Goal: Information Seeking & Learning: Check status

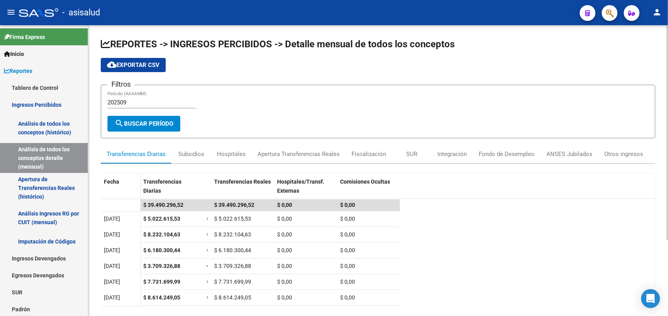
click at [139, 103] on input "202509" at bounding box center [151, 102] width 89 height 7
click at [144, 122] on span "search Buscar Período" at bounding box center [144, 123] width 59 height 7
click at [180, 157] on div "Subsidios" at bounding box center [191, 154] width 26 height 9
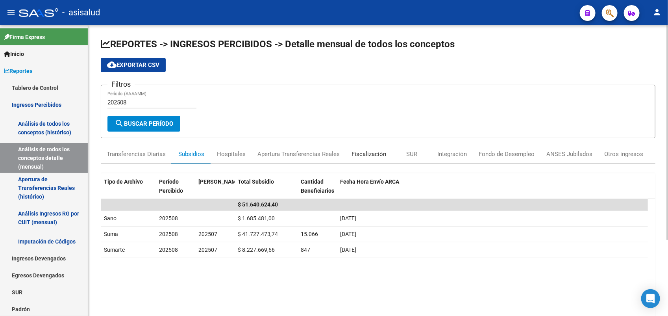
click at [355, 156] on div "Fiscalización" at bounding box center [369, 154] width 35 height 9
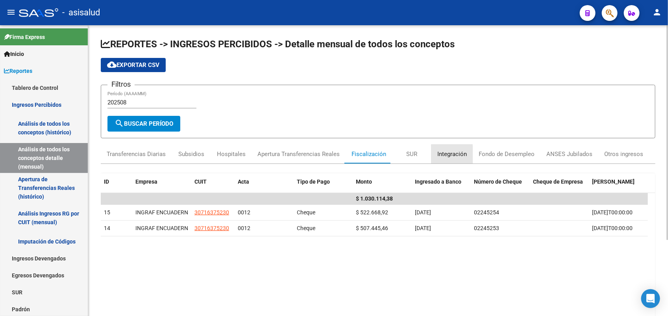
click at [432, 154] on div "Integración" at bounding box center [451, 153] width 41 height 19
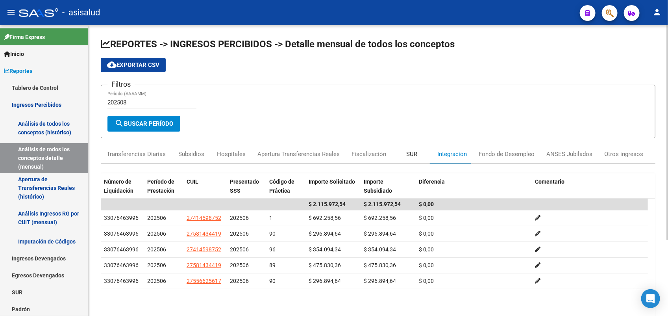
click at [418, 158] on div "SUR" at bounding box center [411, 153] width 39 height 19
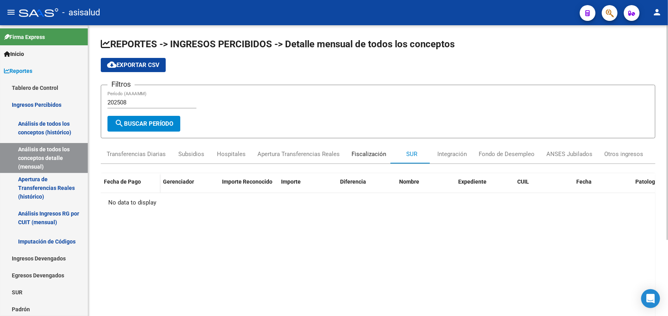
click at [389, 156] on div "Fiscalización" at bounding box center [369, 153] width 46 height 19
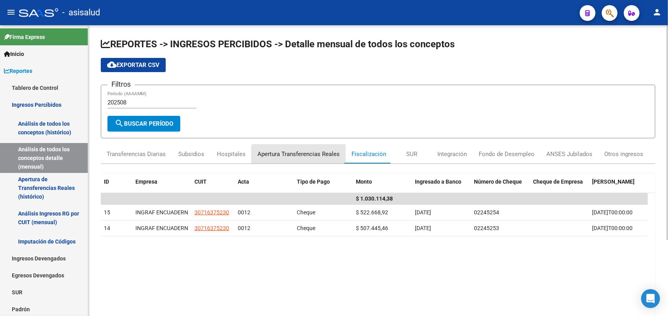
click at [306, 156] on div "Apertura Transferencias Reales" at bounding box center [298, 154] width 82 height 9
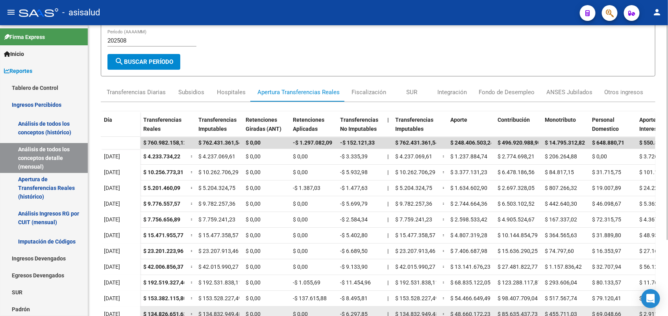
scroll to position [49, 0]
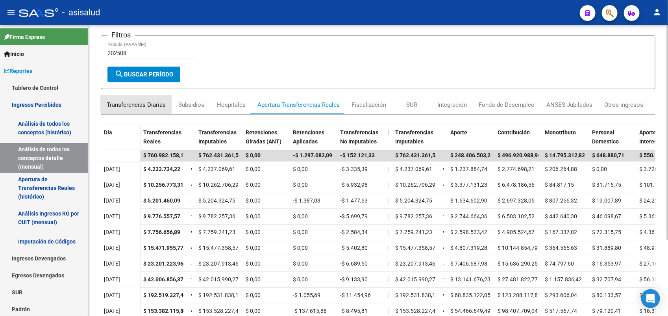
click at [162, 102] on div "Transferencias Diarias" at bounding box center [136, 104] width 59 height 9
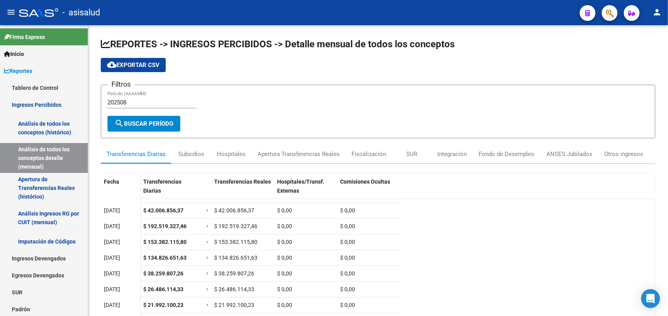
scroll to position [119, 0]
click at [187, 150] on div "Subsidios" at bounding box center [191, 154] width 26 height 9
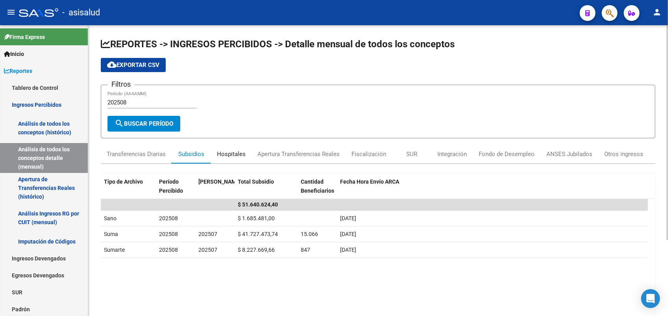
click at [224, 159] on div "Hospitales" at bounding box center [231, 153] width 41 height 19
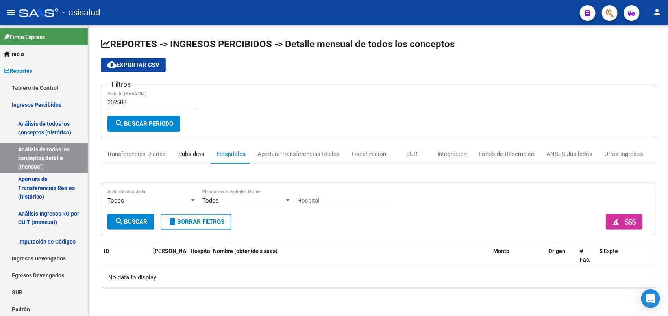
click at [186, 159] on div "Subsidios" at bounding box center [191, 153] width 39 height 19
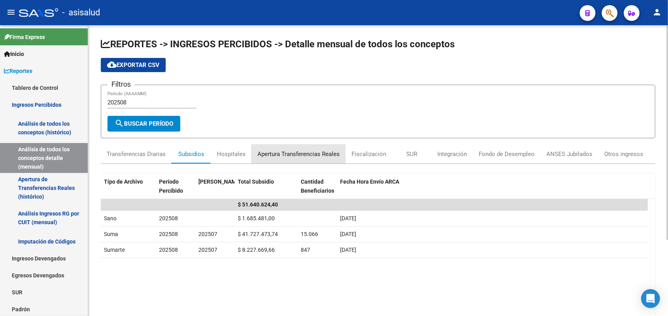
click at [264, 157] on div "Apertura Transferencias Reales" at bounding box center [299, 153] width 94 height 19
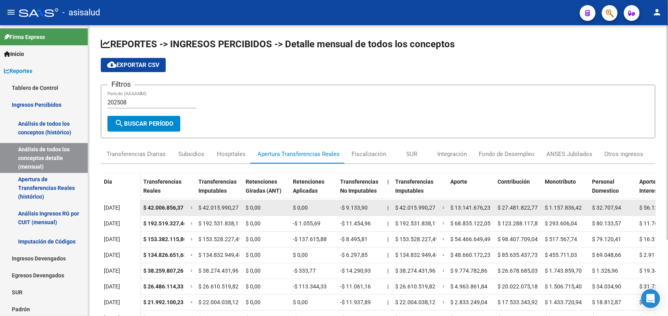
scroll to position [126, 0]
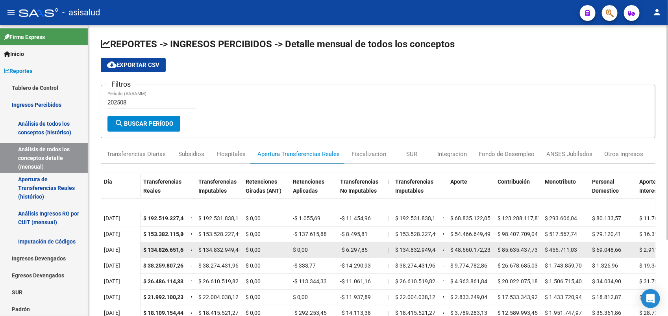
click at [168, 248] on span "$ 134.826.651,63" at bounding box center [164, 249] width 43 height 6
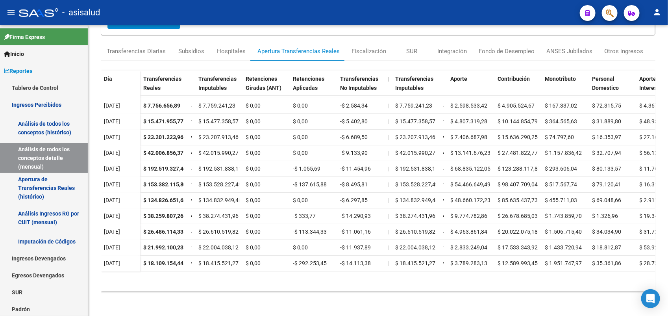
scroll to position [0, 0]
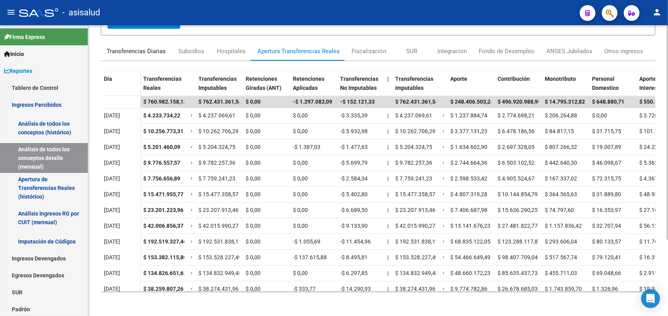
click at [144, 56] on div "Transferencias Diarias" at bounding box center [136, 51] width 71 height 19
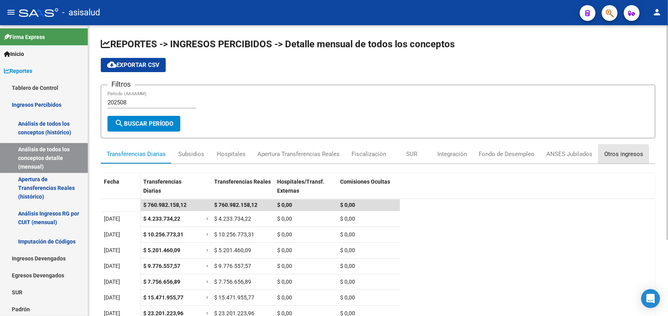
click at [605, 155] on div "Otros ingresos" at bounding box center [623, 154] width 39 height 9
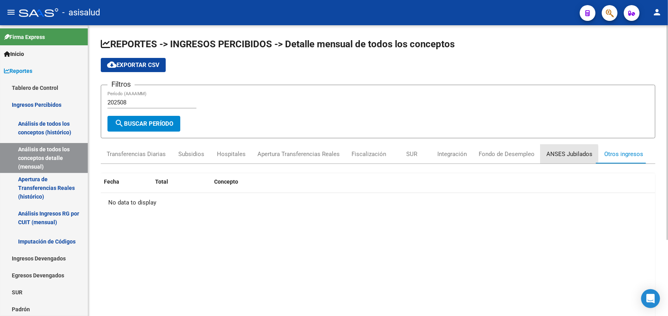
click at [558, 153] on div "ANSES Jubilados" at bounding box center [569, 154] width 46 height 9
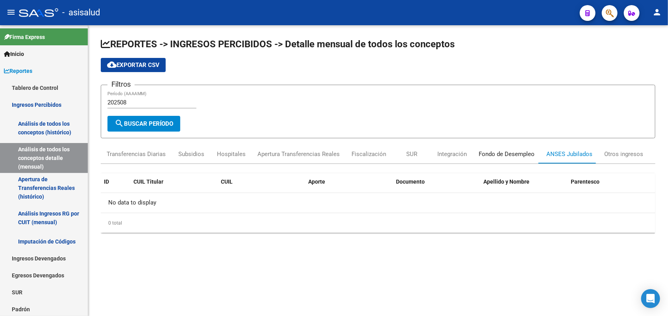
click at [528, 153] on div "Fondo de Desempleo" at bounding box center [507, 154] width 56 height 9
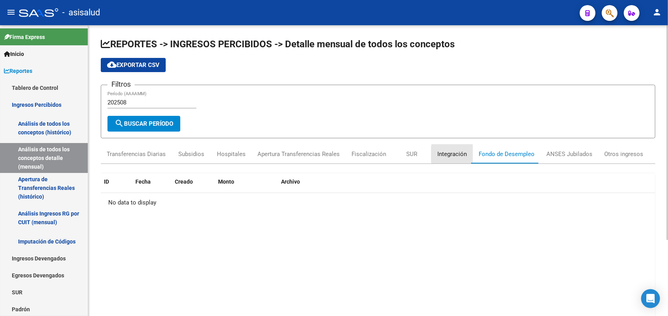
click at [468, 154] on div "Integración" at bounding box center [451, 153] width 41 height 19
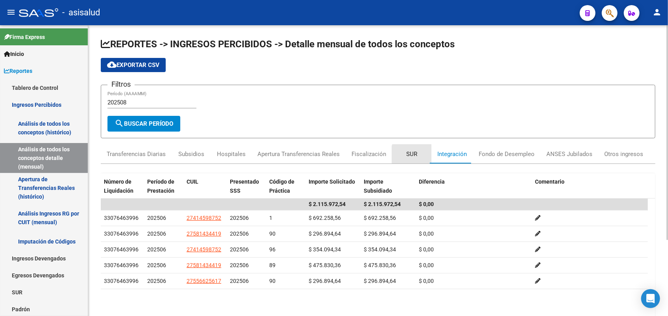
click at [413, 154] on div "SUR" at bounding box center [411, 154] width 11 height 9
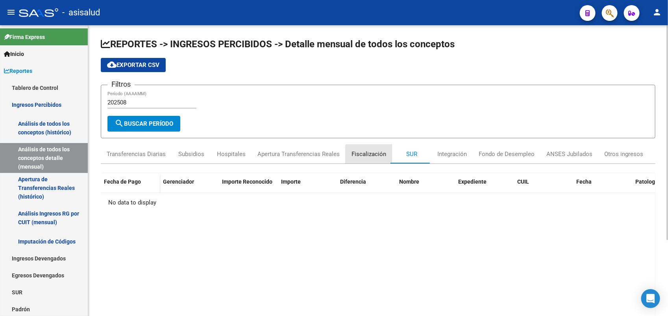
click at [369, 154] on div "Fiscalización" at bounding box center [369, 154] width 35 height 9
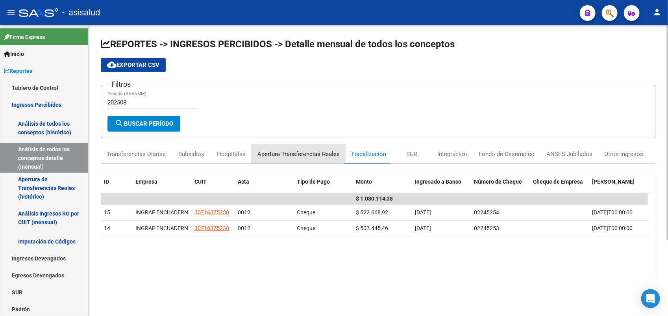
click at [285, 147] on div "Apertura Transferencias Reales" at bounding box center [299, 153] width 94 height 19
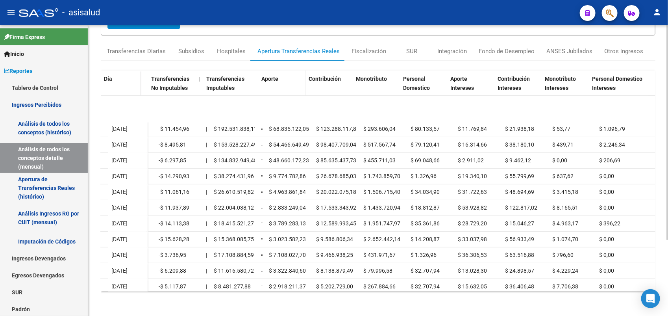
scroll to position [39, 189]
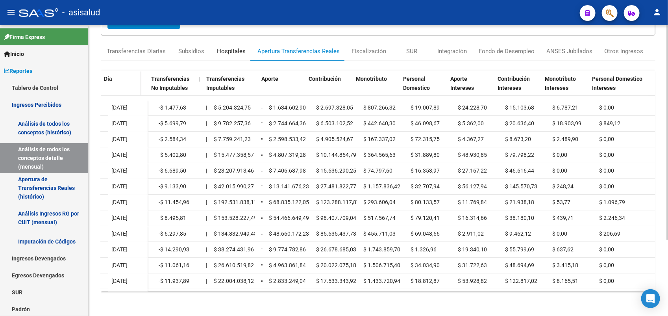
click at [240, 56] on div "Hospitales" at bounding box center [231, 51] width 41 height 19
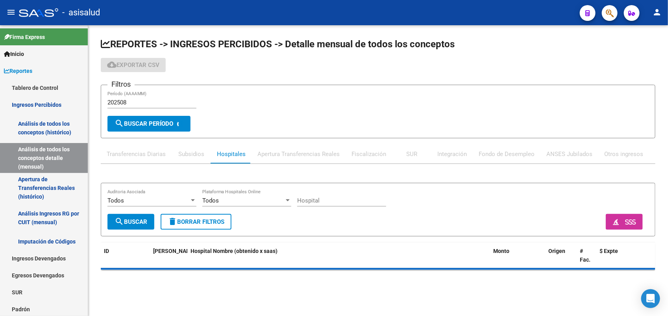
scroll to position [0, 0]
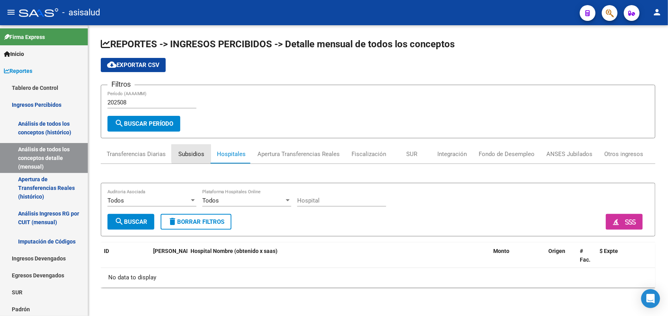
click at [209, 152] on div "Subsidios" at bounding box center [191, 153] width 39 height 19
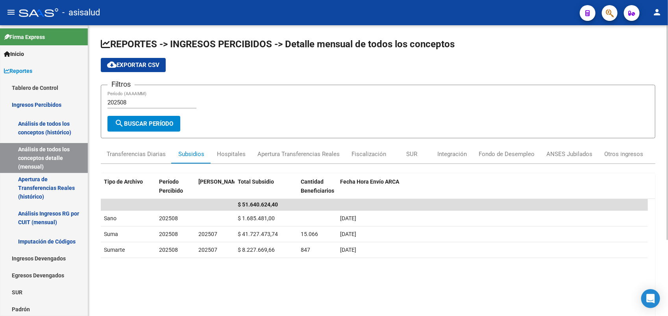
click at [151, 107] on div "202508 Período (AAAAMM)" at bounding box center [151, 99] width 89 height 17
click at [143, 124] on span "search Buscar Período" at bounding box center [144, 123] width 59 height 7
click at [233, 155] on div "Hospitales" at bounding box center [231, 154] width 29 height 9
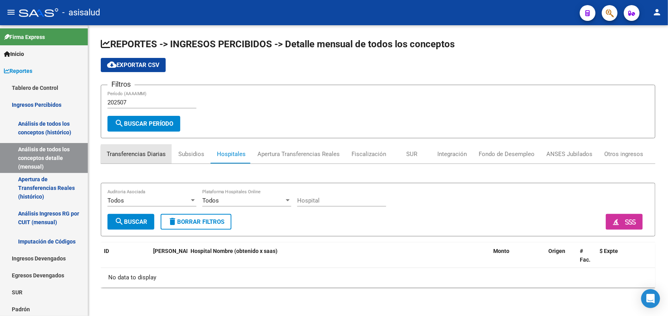
click at [148, 154] on div "Transferencias Diarias" at bounding box center [136, 154] width 59 height 9
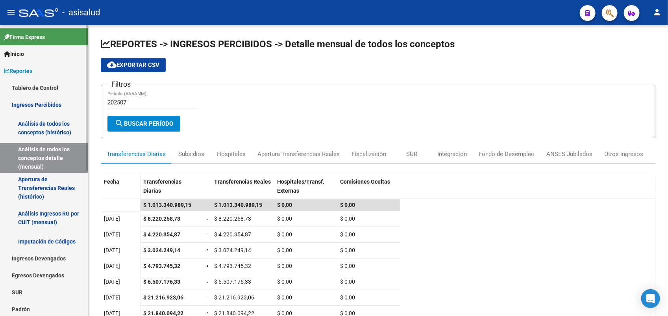
click at [32, 256] on link "Ingresos Devengados" at bounding box center [44, 258] width 88 height 17
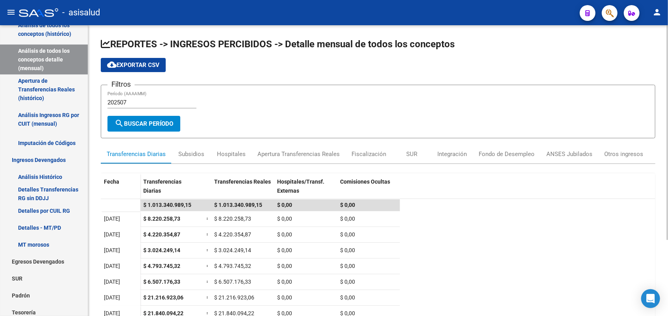
click at [148, 102] on input "202507" at bounding box center [151, 102] width 89 height 7
type input "202508"
click at [152, 124] on span "search Buscar Período" at bounding box center [144, 123] width 59 height 7
click at [198, 152] on div "Subsidios" at bounding box center [191, 154] width 26 height 9
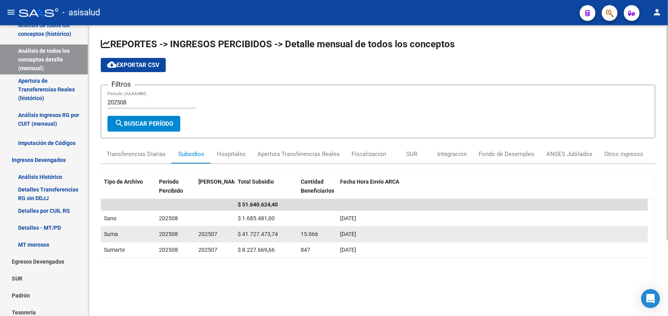
click at [289, 233] on div "$ 41.727.473,74" at bounding box center [266, 233] width 57 height 9
click at [215, 231] on span "202507" at bounding box center [207, 234] width 19 height 6
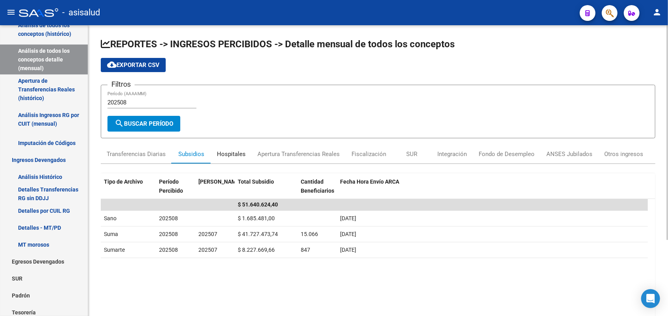
click at [233, 152] on div "Hospitales" at bounding box center [231, 154] width 29 height 9
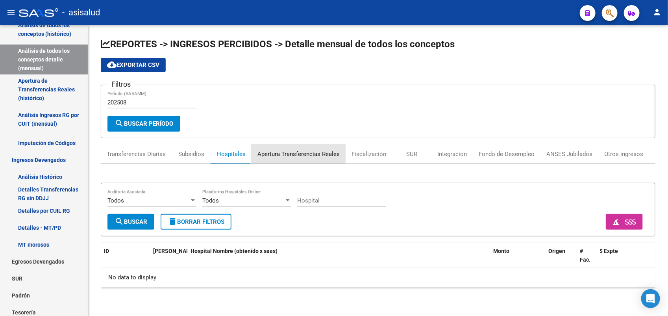
click at [292, 155] on div "Apertura Transferencias Reales" at bounding box center [298, 154] width 82 height 9
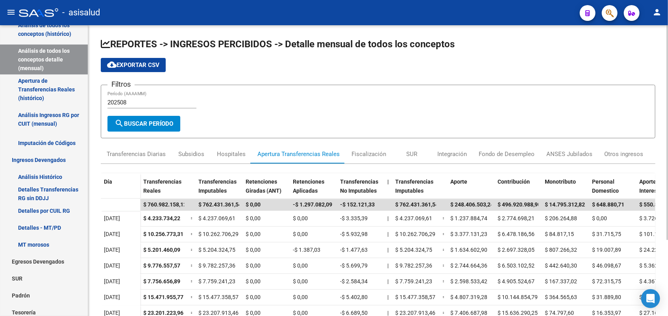
drag, startPoint x: 348, startPoint y: 266, endPoint x: 254, endPoint y: 103, distance: 189.0
click at [254, 103] on div "Filtros 202508 Período (AAAAMM)" at bounding box center [377, 103] width 541 height 24
click at [149, 65] on span "cloud_download Exportar CSV" at bounding box center [133, 64] width 52 height 7
click at [190, 151] on div "Subsidios" at bounding box center [191, 154] width 26 height 9
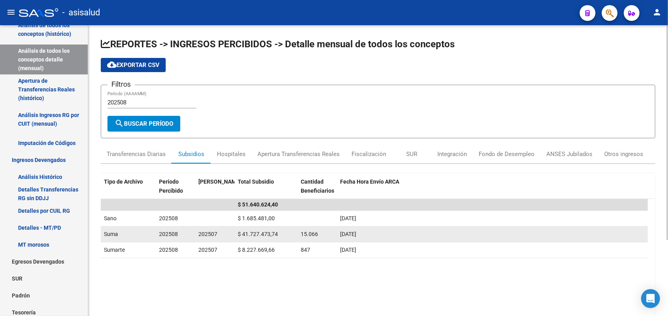
click at [266, 233] on span "$ 41.727.473,74" at bounding box center [258, 234] width 40 height 6
click at [209, 233] on span "202507" at bounding box center [207, 234] width 19 height 6
click at [140, 235] on div "Suma" at bounding box center [128, 233] width 49 height 9
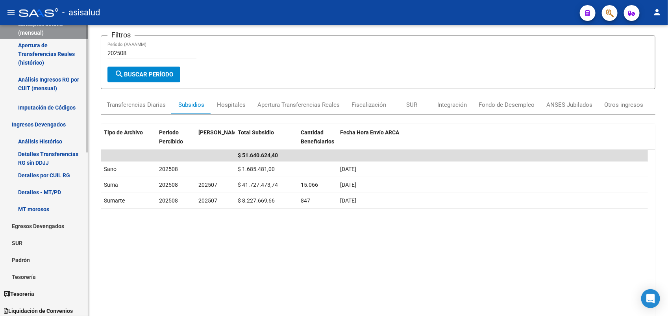
scroll to position [148, 0]
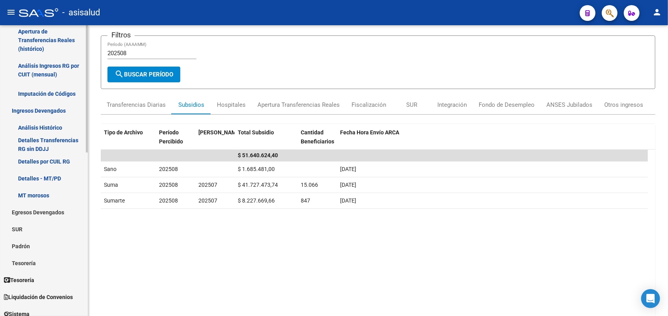
click at [45, 260] on link "Tesorería" at bounding box center [44, 262] width 88 height 17
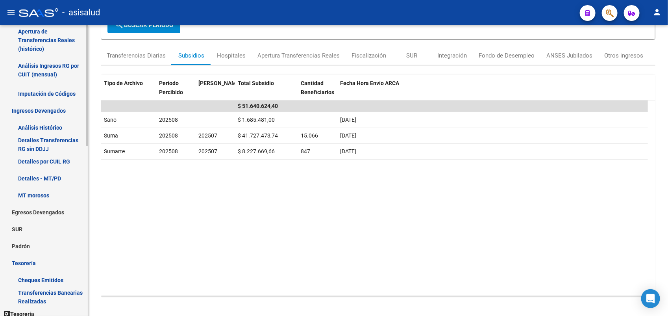
scroll to position [197, 0]
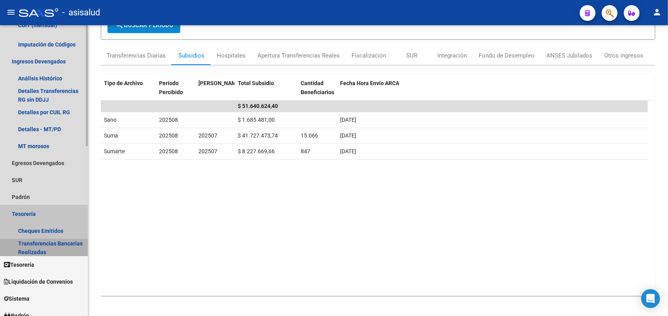
click at [61, 247] on link "Transferencias Bancarias Realizadas" at bounding box center [44, 247] width 88 height 17
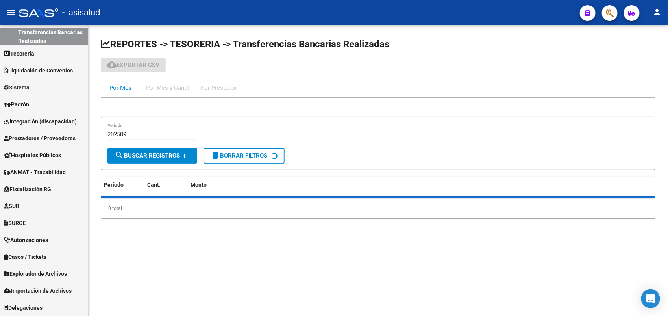
scroll to position [186, 0]
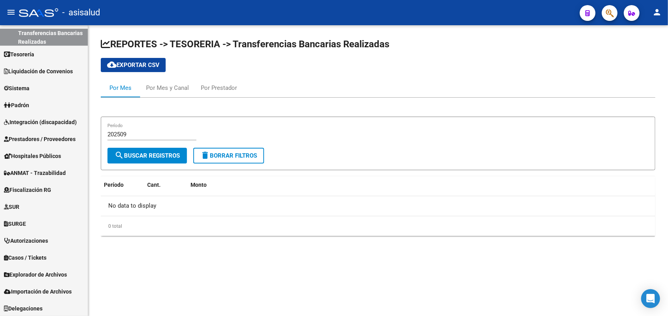
click at [138, 140] on div "202509 Período" at bounding box center [151, 131] width 89 height 17
click at [139, 136] on input "202509" at bounding box center [151, 134] width 89 height 7
type input "202508"
click at [142, 152] on span "search Buscar Registros" at bounding box center [147, 155] width 65 height 7
click at [162, 81] on div "Por Mes y Canal" at bounding box center [167, 87] width 55 height 19
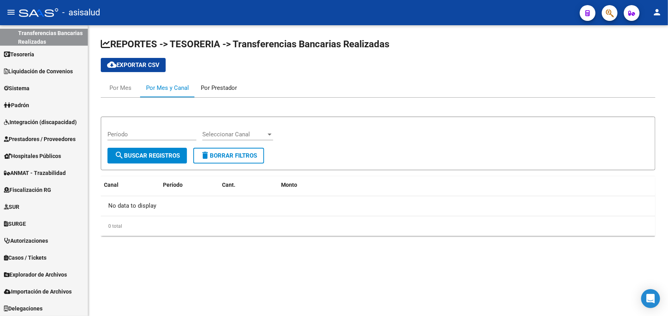
click at [228, 87] on div "Por Prestador" at bounding box center [219, 87] width 36 height 9
click at [118, 89] on div "Por Mes" at bounding box center [120, 87] width 22 height 9
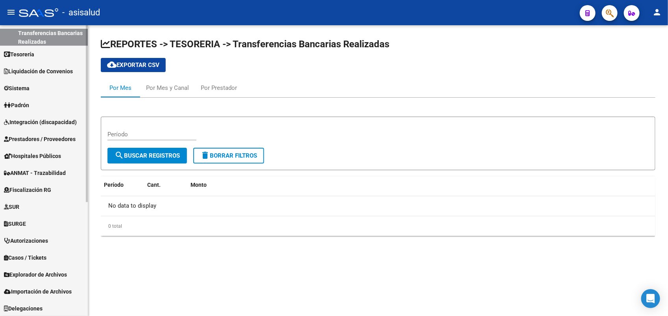
click at [59, 190] on link "Fiscalización RG" at bounding box center [44, 189] width 88 height 17
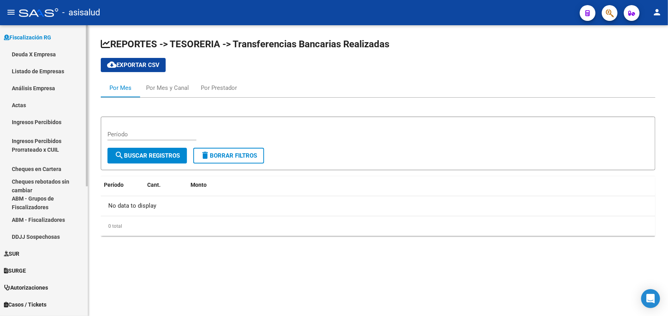
click at [53, 147] on link "Ingresos Percibidos Prorrateado x CUIL" at bounding box center [44, 145] width 88 height 30
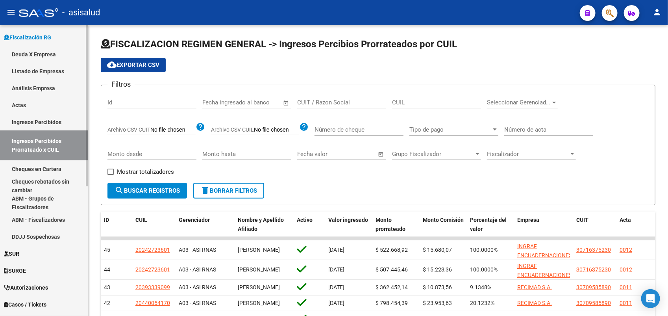
click at [26, 118] on link "Ingresos Percibidos" at bounding box center [44, 121] width 88 height 17
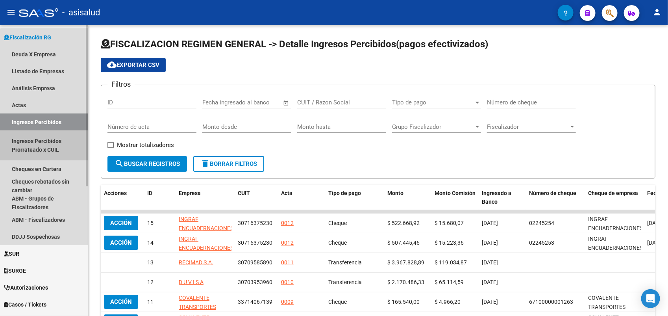
click at [61, 148] on link "Ingresos Percibidos Prorrateado x CUIL" at bounding box center [44, 145] width 88 height 30
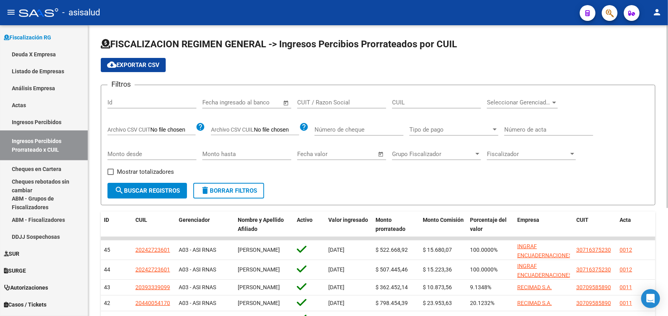
click at [254, 101] on input "text" at bounding box center [260, 102] width 38 height 7
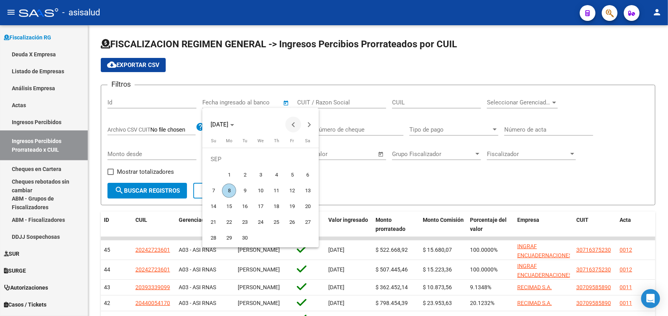
click at [296, 125] on span "Previous month" at bounding box center [293, 125] width 16 height 16
click at [244, 223] on span "26" at bounding box center [245, 222] width 14 height 14
type input "[DATE]"
click at [167, 192] on div at bounding box center [334, 158] width 668 height 316
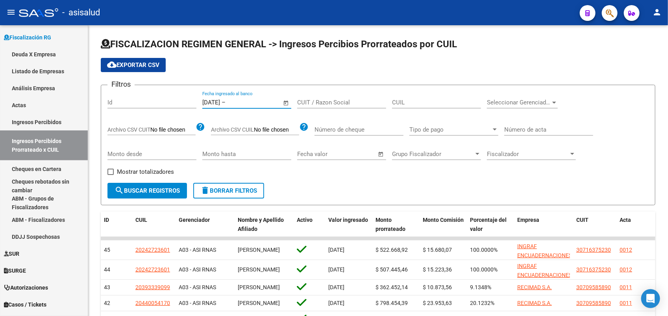
click at [167, 192] on span "search Buscar Registros" at bounding box center [147, 190] width 65 height 7
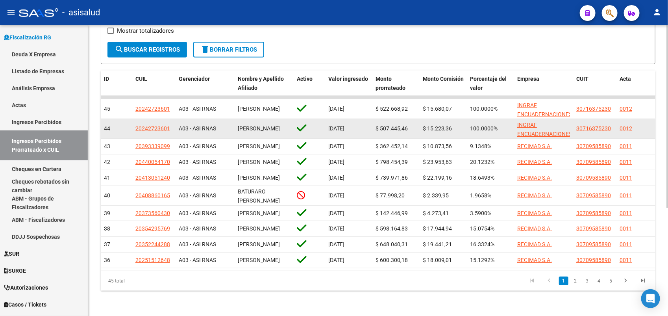
scroll to position [172, 0]
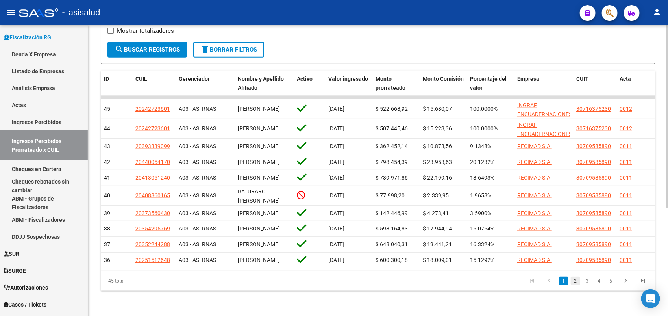
click at [577, 283] on link "2" at bounding box center [575, 280] width 9 height 9
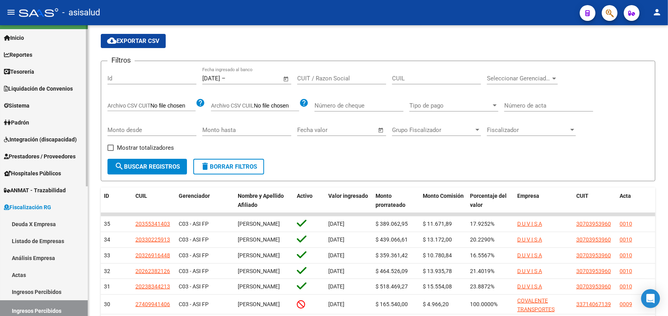
scroll to position [0, 0]
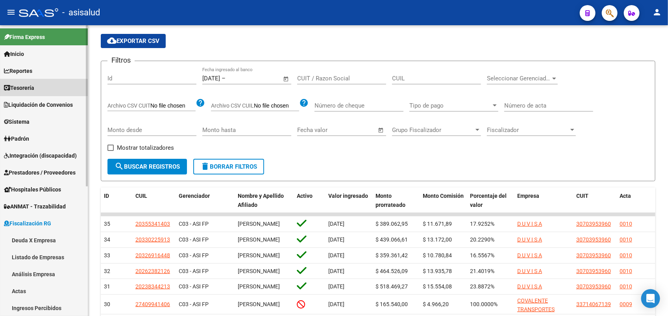
click at [33, 91] on span "Tesorería" at bounding box center [19, 87] width 30 height 9
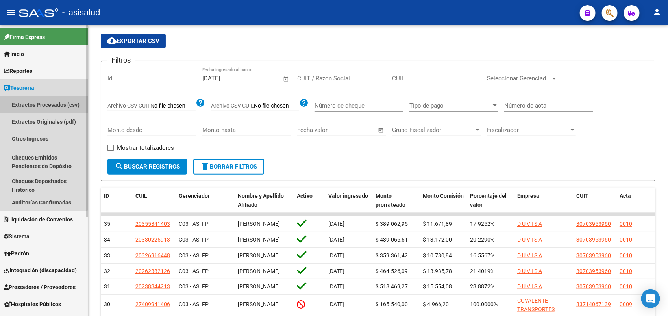
click at [44, 100] on link "Extractos Procesados (csv)" at bounding box center [44, 104] width 88 height 17
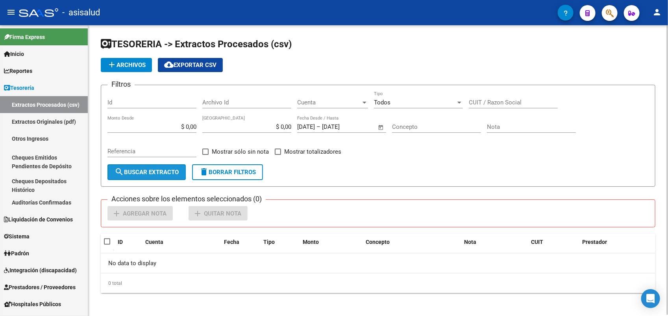
click at [161, 175] on button "search Buscar Extracto" at bounding box center [146, 172] width 78 height 16
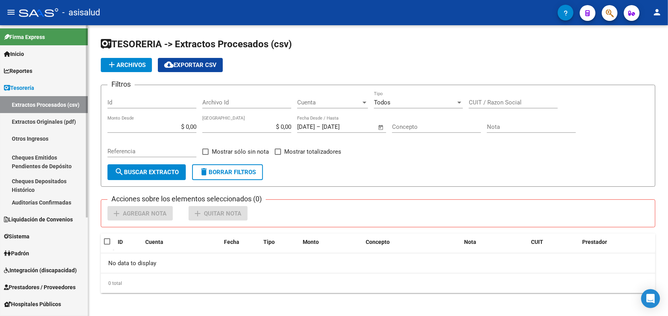
click at [38, 142] on link "Otros Ingresos" at bounding box center [44, 138] width 88 height 17
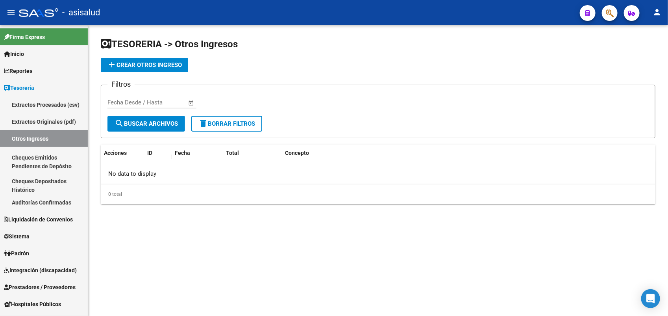
click at [141, 102] on span "–" at bounding box center [143, 102] width 4 height 7
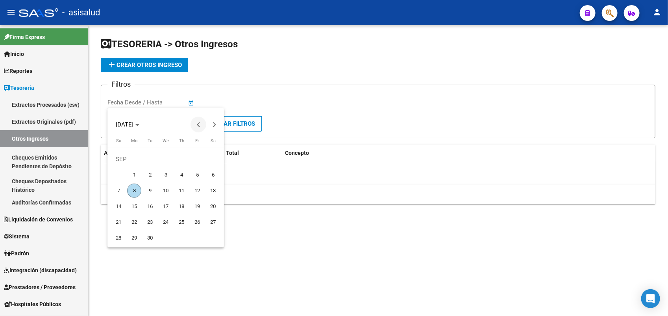
click at [197, 125] on button "Previous month" at bounding box center [199, 125] width 16 height 16
click at [196, 162] on span "1" at bounding box center [197, 159] width 14 height 14
type input "[DATE]"
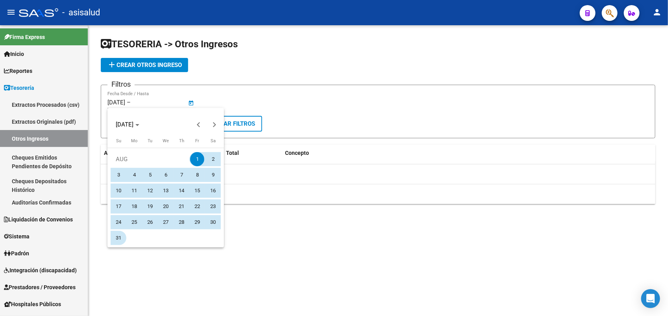
click at [122, 238] on span "31" at bounding box center [118, 238] width 14 height 14
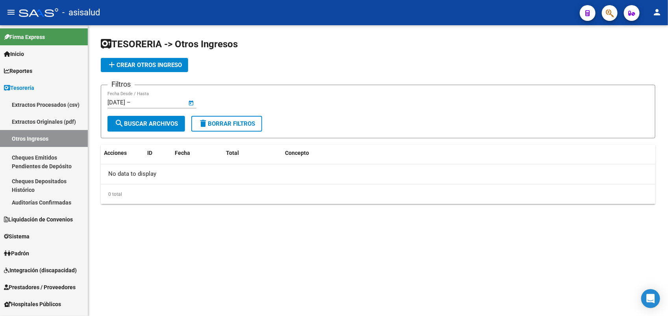
type input "[DATE]"
click at [158, 127] on button "search Buscar Archivos" at bounding box center [146, 124] width 78 height 16
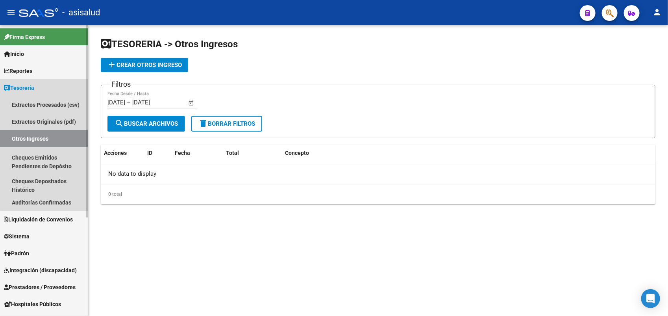
click at [48, 86] on link "Tesorería" at bounding box center [44, 87] width 88 height 17
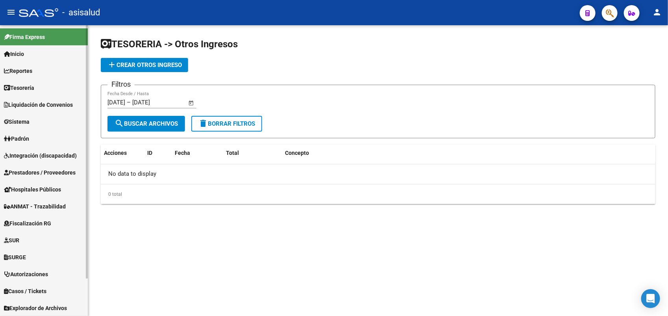
click at [46, 70] on link "Reportes" at bounding box center [44, 70] width 88 height 17
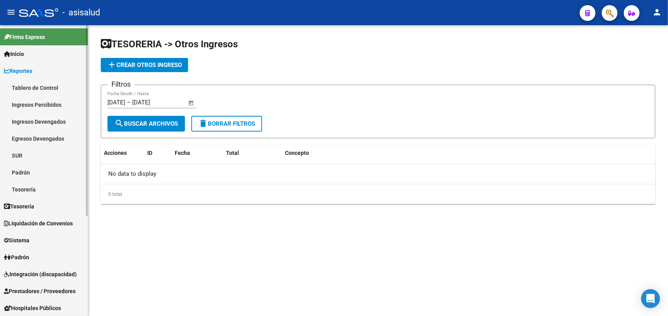
click at [66, 105] on link "Ingresos Percibidos" at bounding box center [44, 104] width 88 height 17
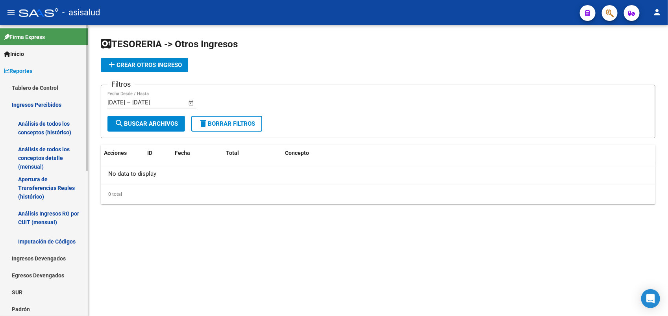
click at [41, 128] on link "Análisis de todos los conceptos (histórico)" at bounding box center [44, 128] width 88 height 30
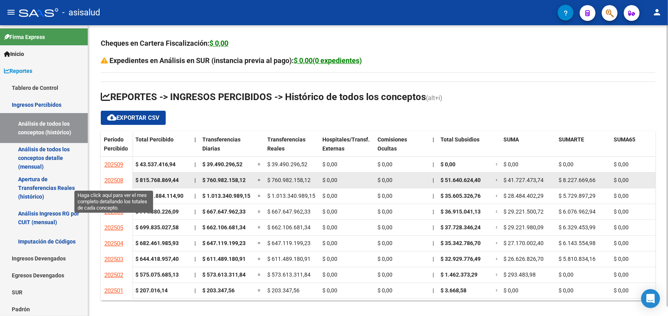
click at [120, 181] on span "202508" at bounding box center [113, 180] width 19 height 7
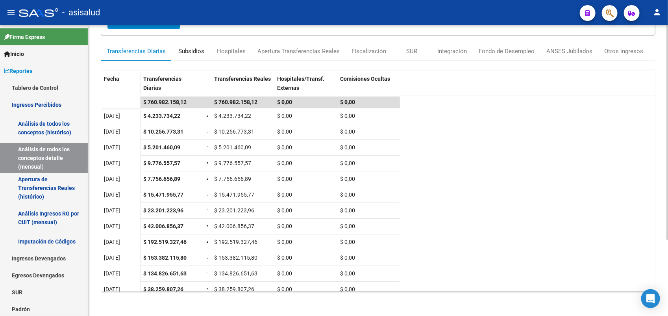
click at [202, 54] on div "Subsidios" at bounding box center [191, 51] width 39 height 19
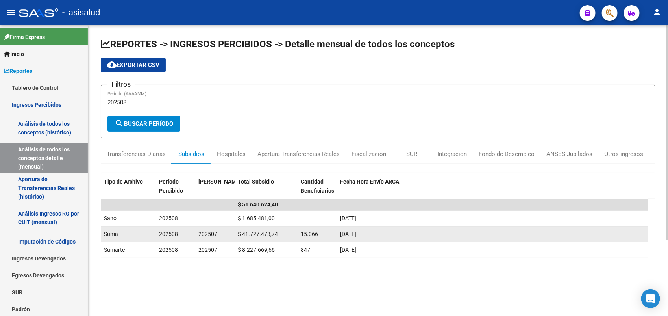
click at [327, 231] on div "15.066" at bounding box center [317, 233] width 33 height 9
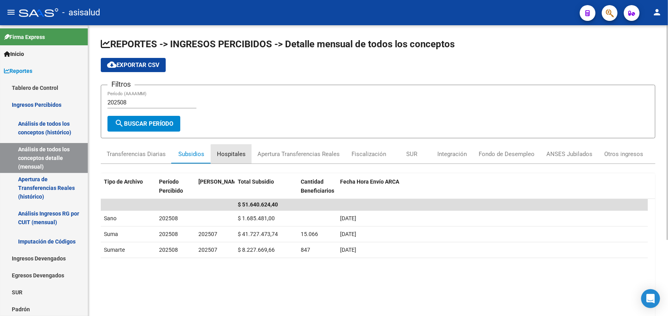
click at [235, 160] on div "Hospitales" at bounding box center [231, 153] width 41 height 19
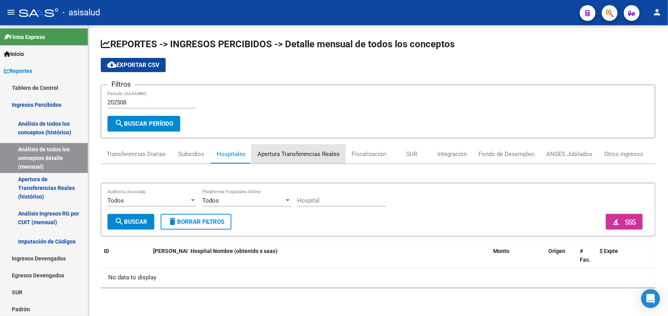
click at [305, 157] on div "Apertura Transferencias Reales" at bounding box center [298, 154] width 82 height 9
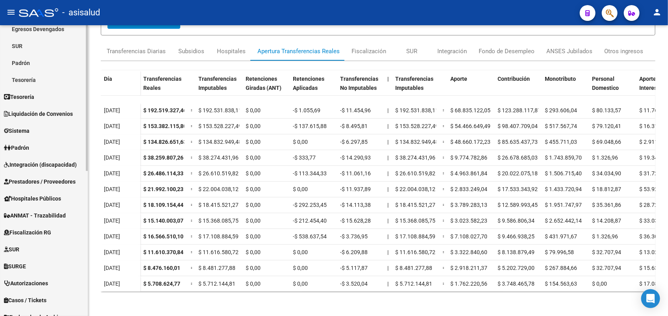
scroll to position [289, 0]
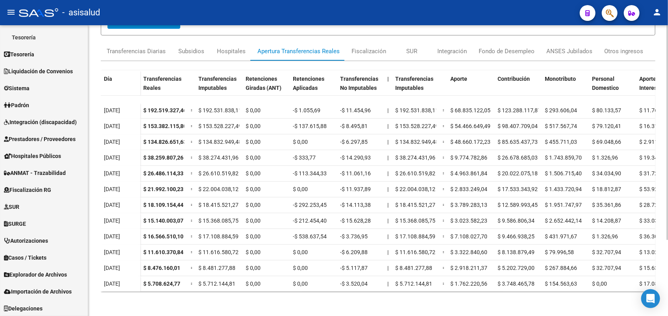
click at [357, 61] on div "Día Transferencias Reales Transferencias Imputables Retenciones Giradas (ANT) R…" at bounding box center [378, 179] width 555 height 237
click at [363, 54] on div "Fiscalización" at bounding box center [369, 51] width 35 height 9
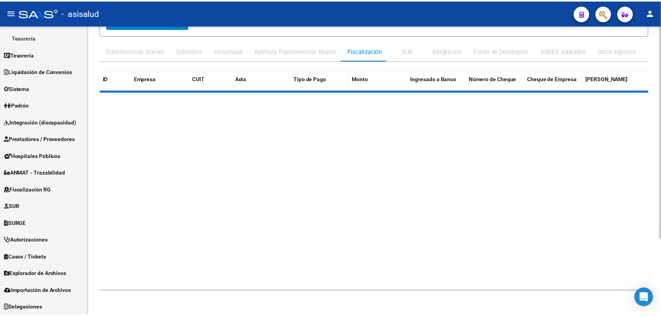
scroll to position [0, 0]
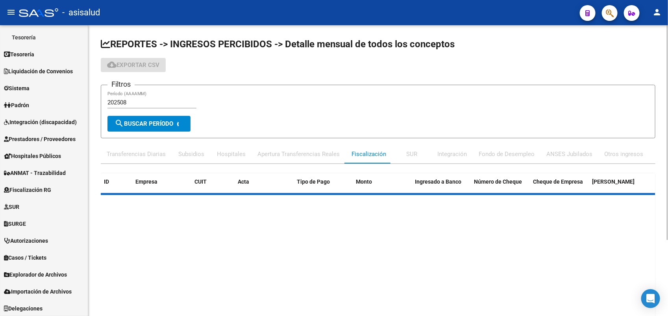
click at [156, 122] on span "search Buscar Período" at bounding box center [144, 123] width 59 height 7
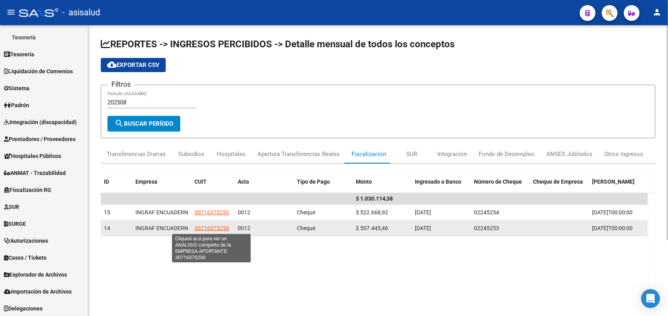
click at [221, 227] on span "30716375230" at bounding box center [211, 228] width 35 height 6
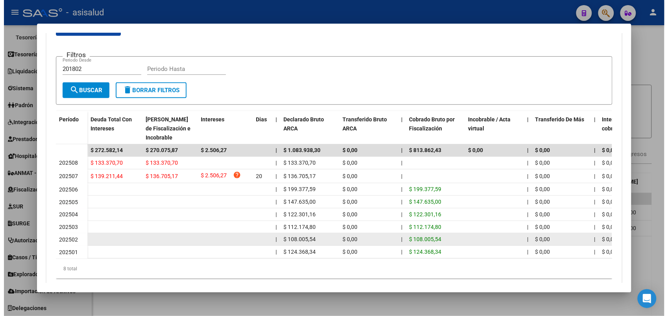
scroll to position [98, 0]
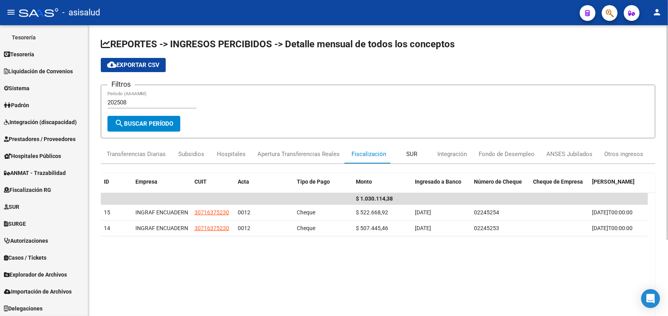
click at [400, 156] on div "SUR" at bounding box center [411, 153] width 39 height 19
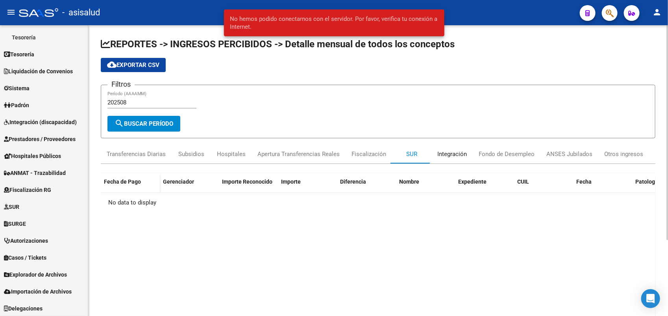
click at [461, 159] on div "Integración" at bounding box center [451, 153] width 41 height 19
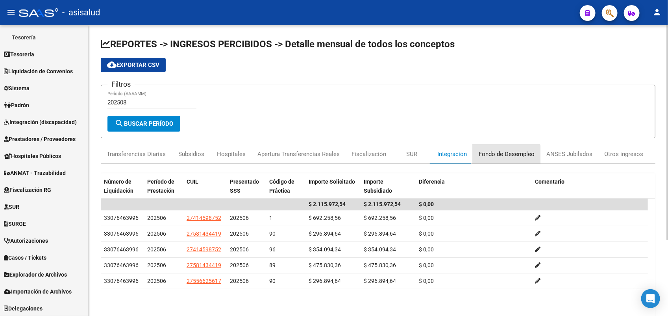
click at [494, 156] on div "Fondo de Desempleo" at bounding box center [507, 154] width 56 height 9
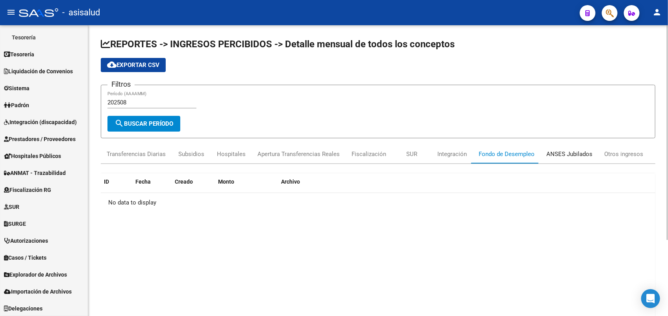
click at [555, 155] on div "ANSES Jubilados" at bounding box center [569, 154] width 46 height 9
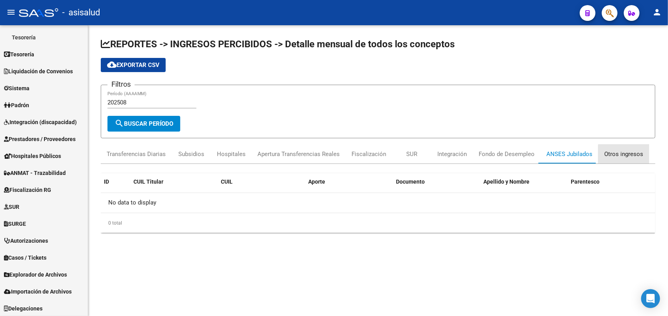
click at [629, 155] on div "Otros ingresos" at bounding box center [623, 154] width 39 height 9
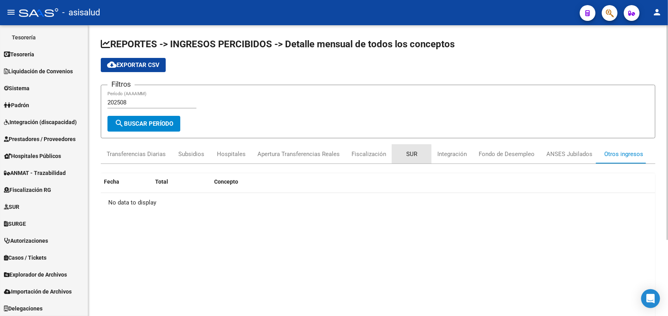
click at [406, 155] on div "SUR" at bounding box center [411, 154] width 11 height 9
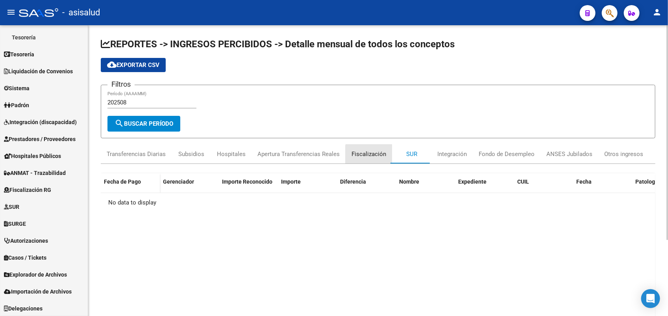
click at [383, 158] on div "Fiscalización" at bounding box center [369, 153] width 46 height 19
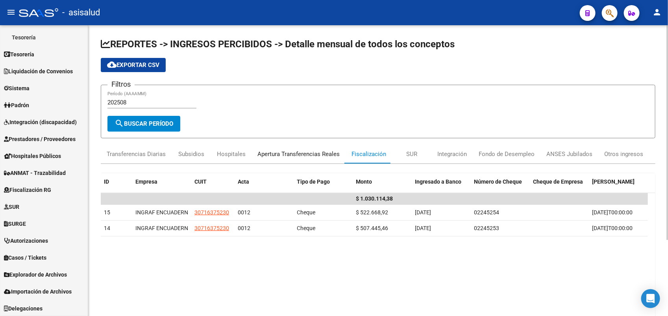
click at [322, 158] on div "Apertura Transferencias Reales" at bounding box center [299, 153] width 94 height 19
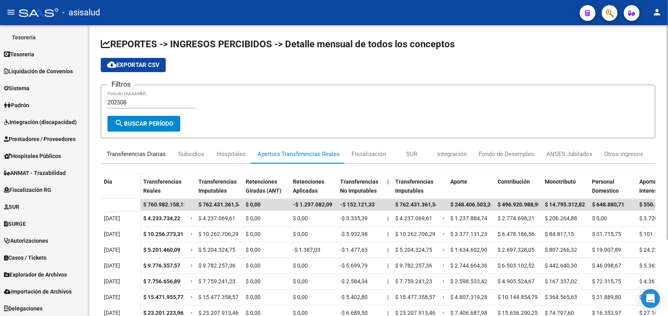
click at [109, 153] on div "Transferencias Diarias" at bounding box center [136, 154] width 59 height 9
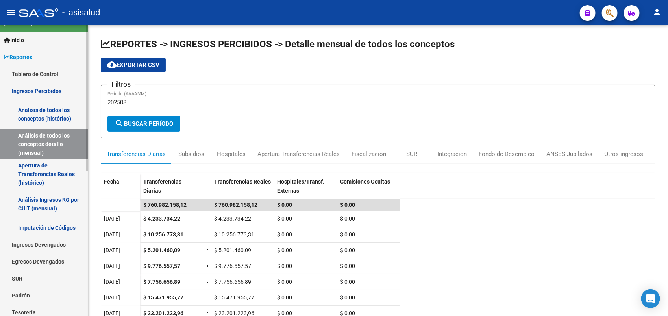
scroll to position [0, 0]
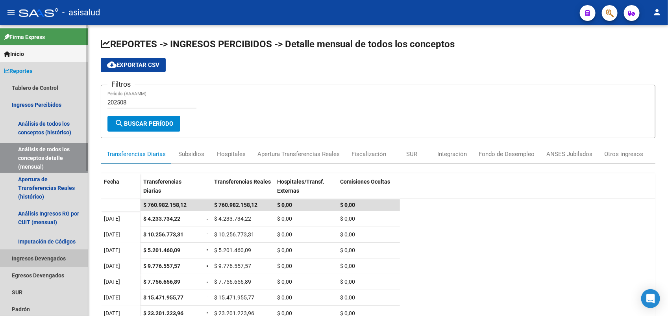
click at [58, 258] on link "Ingresos Devengados" at bounding box center [44, 258] width 88 height 17
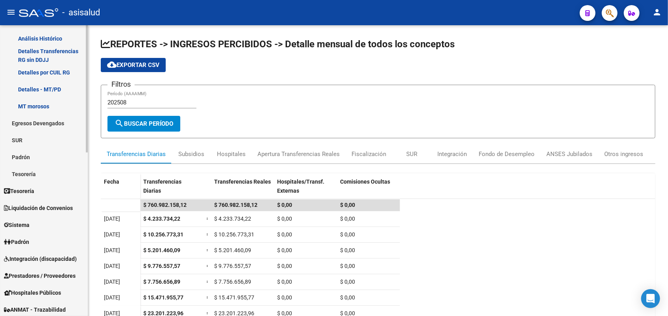
scroll to position [246, 0]
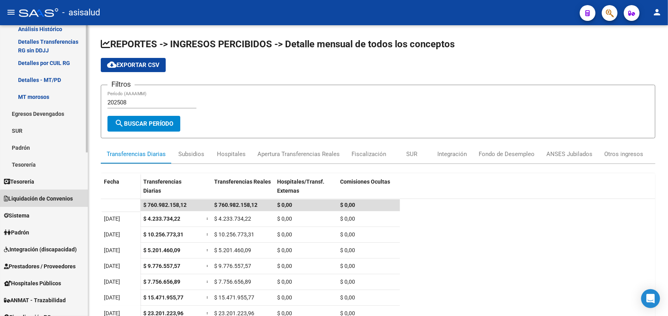
click at [56, 200] on span "Liquidación de Convenios" at bounding box center [38, 198] width 69 height 9
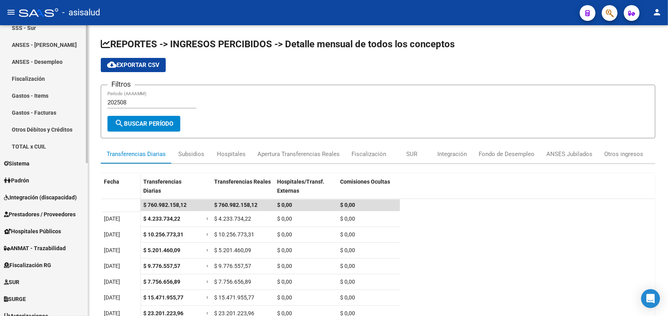
click at [64, 195] on span "Integración (discapacidad)" at bounding box center [40, 197] width 73 height 9
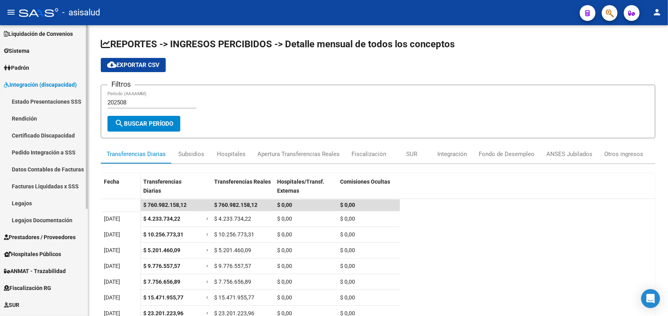
scroll to position [22, 0]
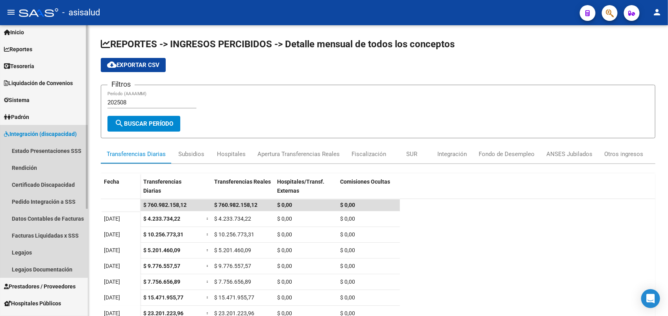
click at [44, 133] on span "Integración (discapacidad)" at bounding box center [40, 134] width 73 height 9
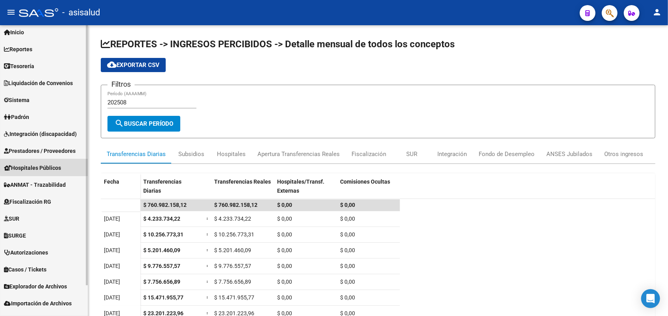
click at [58, 165] on span "Hospitales Públicos" at bounding box center [32, 167] width 57 height 9
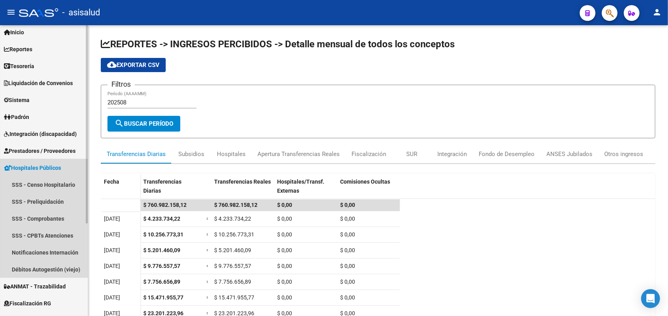
click at [58, 165] on span "Hospitales Públicos" at bounding box center [32, 167] width 57 height 9
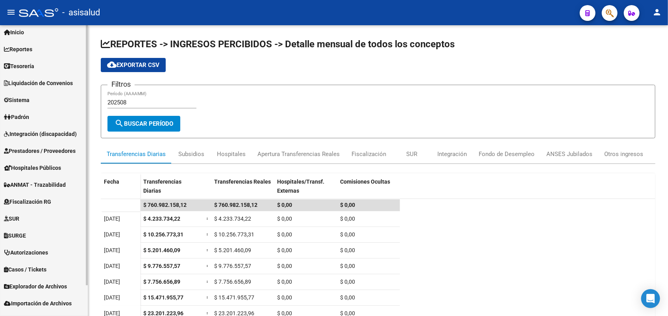
click at [63, 191] on link "ANMAT - Trazabilidad" at bounding box center [44, 184] width 88 height 17
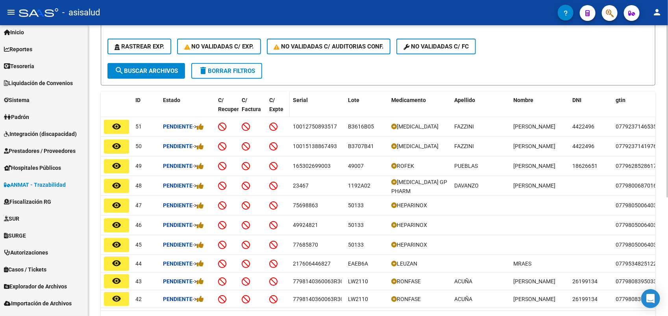
scroll to position [199, 0]
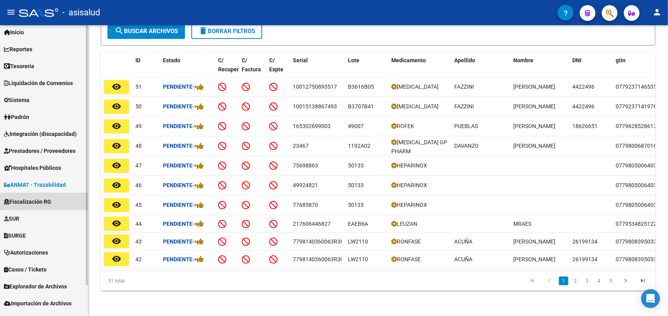
click at [40, 199] on span "Fiscalización RG" at bounding box center [27, 201] width 47 height 9
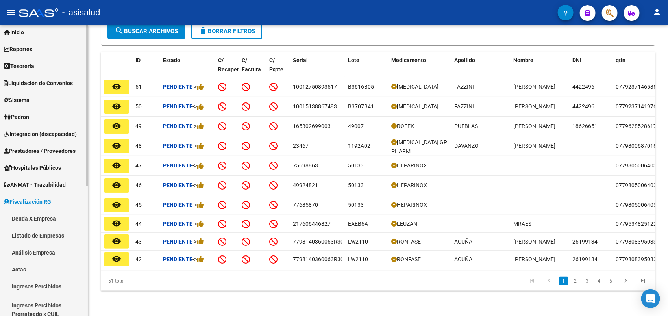
scroll to position [71, 0]
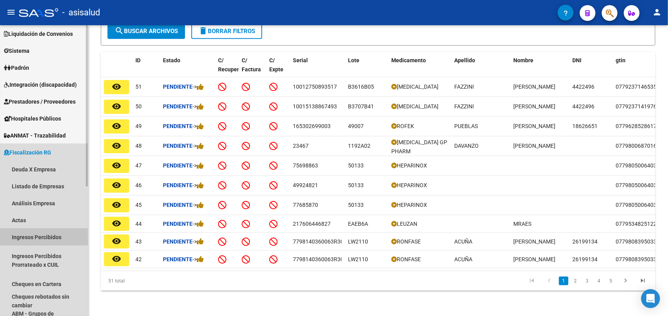
click at [46, 241] on link "Ingresos Percibidos" at bounding box center [44, 236] width 88 height 17
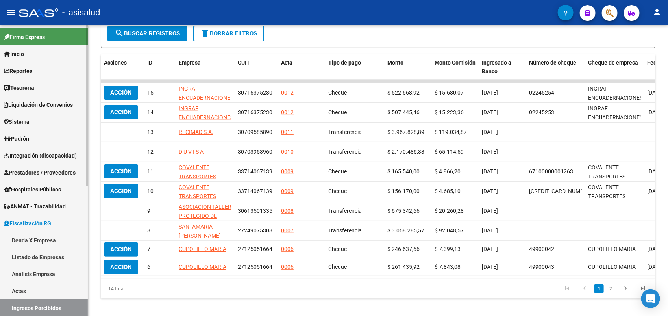
click at [52, 69] on link "Reportes" at bounding box center [44, 70] width 88 height 17
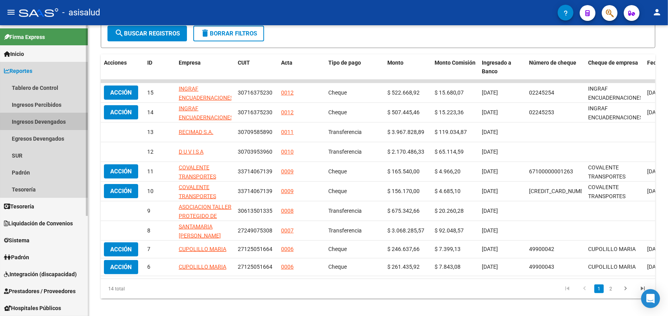
click at [63, 122] on link "Ingresos Devengados" at bounding box center [44, 121] width 88 height 17
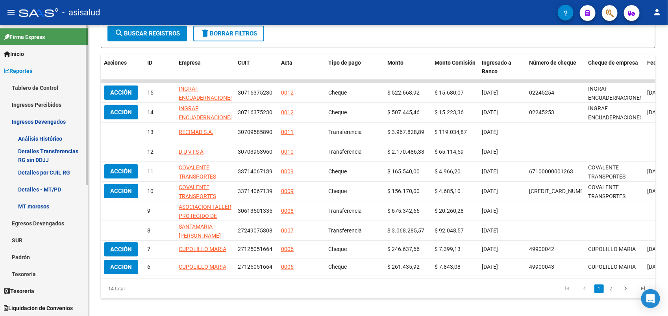
click at [57, 138] on link "Análisis Histórico" at bounding box center [44, 138] width 88 height 17
